Goal: Entertainment & Leisure: Consume media (video, audio)

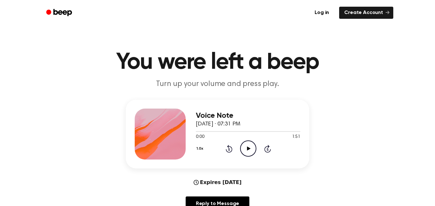
click at [245, 148] on icon "Play Audio" at bounding box center [248, 149] width 16 height 16
click at [229, 149] on icon at bounding box center [229, 149] width 2 height 3
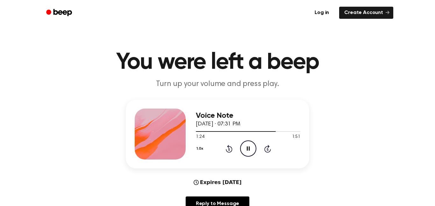
click at [229, 149] on icon at bounding box center [229, 149] width 2 height 3
click at [13, 37] on main "You were left a beep Turn up your volume and press play. Voice Note [DATE] · 07…" at bounding box center [217, 205] width 435 height 411
click at [227, 150] on icon "Rewind 5 seconds" at bounding box center [229, 149] width 7 height 8
click at [229, 150] on icon "Rewind 5 seconds" at bounding box center [229, 149] width 7 height 8
click at [225, 153] on div "1.0x Rewind 5 seconds Play Audio Skip 5 seconds" at bounding box center [248, 149] width 105 height 16
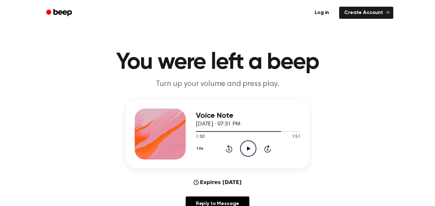
click at [228, 153] on icon "Rewind 5 seconds" at bounding box center [229, 149] width 7 height 8
